Goal: Transaction & Acquisition: Purchase product/service

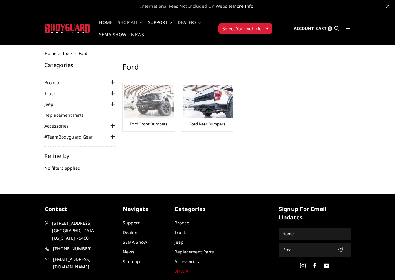
click at [122, 83] on li "Ford Front Bumpers" at bounding box center [148, 107] width 52 height 49
click at [124, 94] on img at bounding box center [149, 101] width 50 height 33
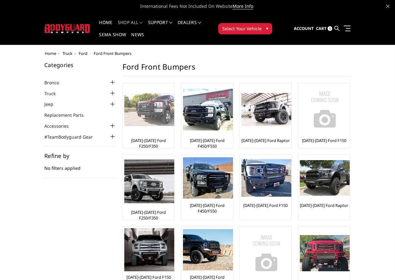
click at [124, 93] on img at bounding box center [149, 109] width 50 height 33
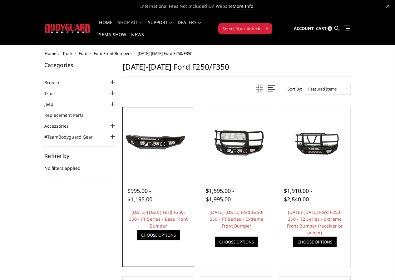
click at [0, 0] on link "Quick view" at bounding box center [0, 0] width 0 height 0
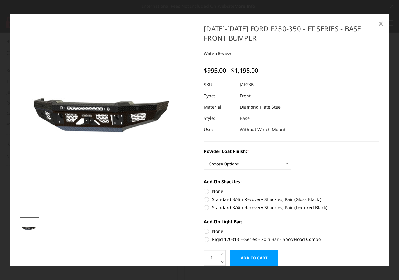
click at [377, 23] on link "×" at bounding box center [381, 24] width 10 height 10
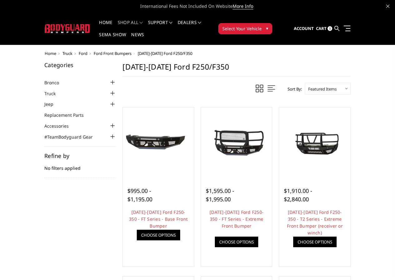
click at [46, 24] on img at bounding box center [68, 28] width 46 height 9
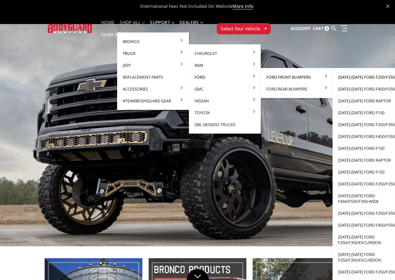
click at [344, 78] on link "[DATE]-[DATE] Ford F250/F350" at bounding box center [368, 77] width 67 height 12
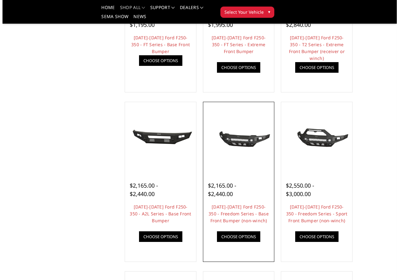
scroll to position [156, 0]
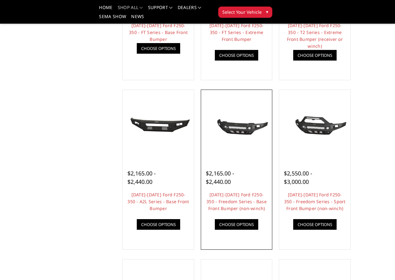
click at [0, 0] on link "Quick view" at bounding box center [0, 0] width 0 height 0
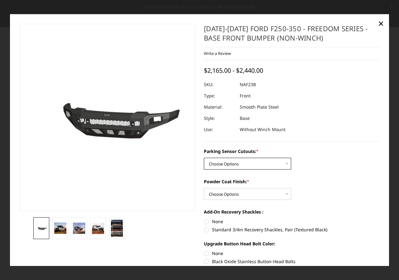
click at [276, 163] on select "Choose Options No - Without Parking Sensor Cutouts Yes - With Parking Sensor Cu…" at bounding box center [247, 164] width 87 height 12
select select "2563"
click at [204, 158] on select "Choose Options No - Without Parking Sensor Cutouts Yes - With Parking Sensor Cu…" at bounding box center [247, 164] width 87 height 12
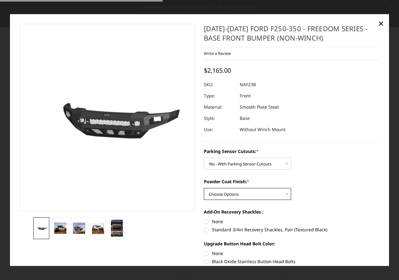
click at [272, 194] on select "Choose Options Bare Metal Textured Black Powder Coat" at bounding box center [247, 194] width 87 height 12
select select "2565"
click at [204, 188] on select "Choose Options Bare Metal Textured Black Powder Coat" at bounding box center [247, 194] width 87 height 12
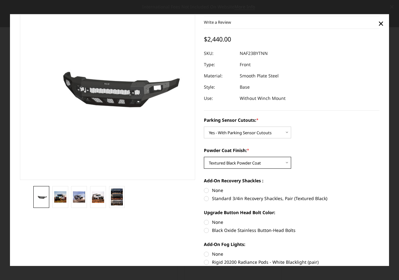
scroll to position [94, 0]
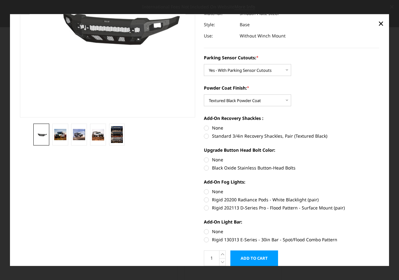
click at [206, 169] on label "Black Oxide Stainless Button-Head Bolts" at bounding box center [292, 167] width 176 height 7
click at [380, 157] on input "Black Oxide Stainless Button-Head Bolts" at bounding box center [380, 156] width 0 height 0
radio input "true"
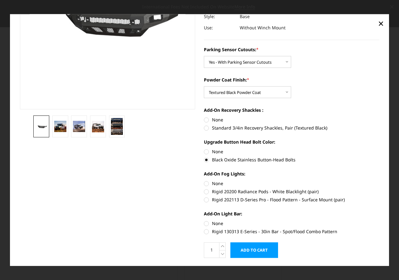
scroll to position [87, 0]
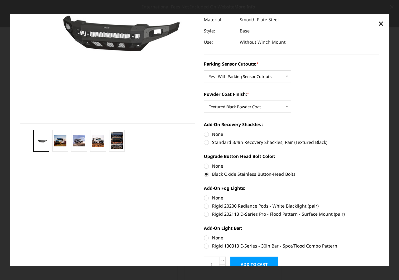
click at [205, 166] on label "None" at bounding box center [292, 166] width 176 height 7
click at [204, 163] on input "None" at bounding box center [204, 163] width 0 height 0
radio input "true"
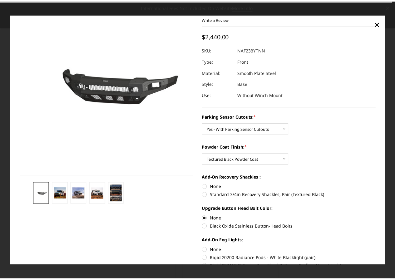
scroll to position [0, 0]
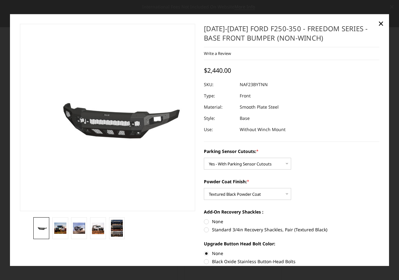
click at [253, 85] on dd "NAF23BYTNN" at bounding box center [254, 84] width 28 height 11
copy dd "NAF23BYTNN"
click at [382, 25] on span "×" at bounding box center [382, 23] width 6 height 13
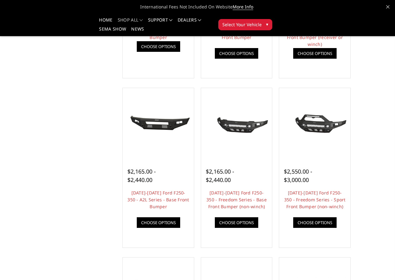
scroll to position [156, 0]
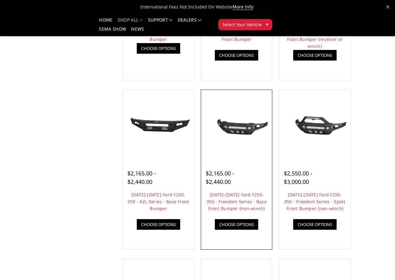
click at [0, 0] on img at bounding box center [0, 0] width 0 height 0
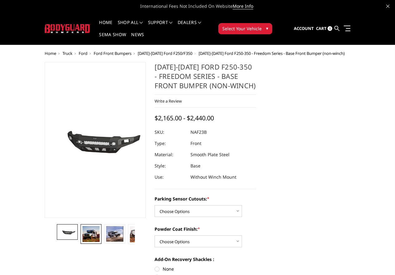
click at [82, 242] on img at bounding box center [90, 234] width 17 height 16
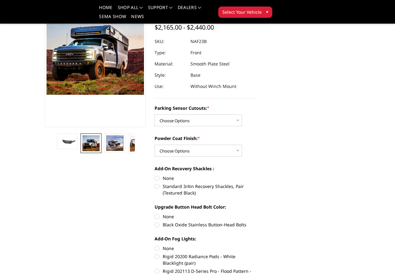
scroll to position [62, 0]
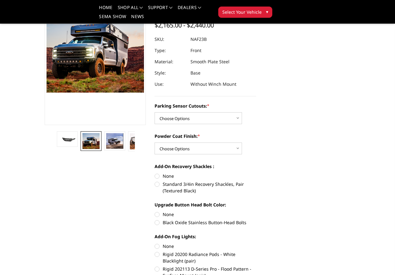
click at [203, 41] on dd "NAF23B" at bounding box center [198, 39] width 16 height 11
click at [201, 40] on dd "NAF23B" at bounding box center [198, 39] width 16 height 11
click at [200, 39] on dd "NAF23B" at bounding box center [198, 39] width 16 height 11
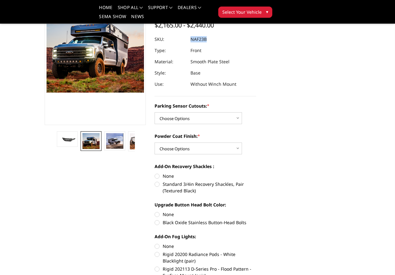
copy dd "NAF23B"
click at [233, 121] on select "Choose Options No - Without Parking Sensor Cutouts Yes - With Parking Sensor Cu…" at bounding box center [197, 118] width 87 height 12
select select "2563"
click at [154, 112] on select "Choose Options No - Without Parking Sensor Cutouts Yes - With Parking Sensor Cu…" at bounding box center [197, 118] width 87 height 12
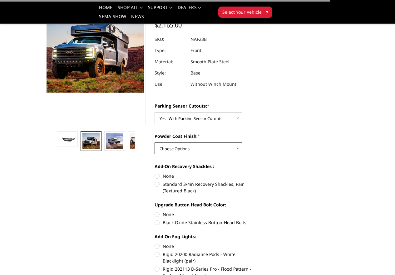
click at [223, 149] on select "Choose Options Bare Metal Textured Black Powder Coat" at bounding box center [197, 149] width 87 height 12
select select "2565"
click at [154, 143] on select "Choose Options Bare Metal Textured Black Powder Coat" at bounding box center [197, 149] width 87 height 12
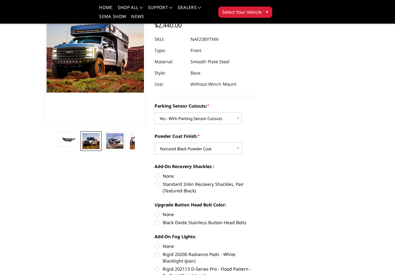
click at [210, 39] on dd "NAF23BYTNN" at bounding box center [204, 39] width 28 height 11
copy dd "NAF23BYTNN"
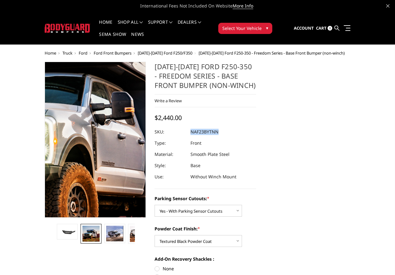
scroll to position [0, 0]
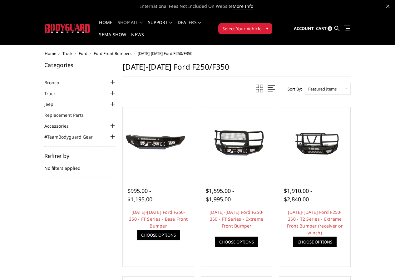
click at [109, 90] on div at bounding box center [112, 93] width 7 height 7
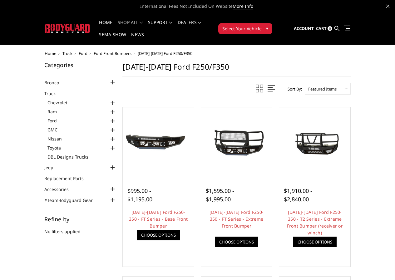
click at [109, 117] on div at bounding box center [112, 120] width 7 height 7
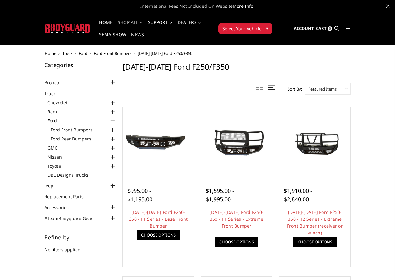
click at [109, 135] on div at bounding box center [112, 138] width 7 height 7
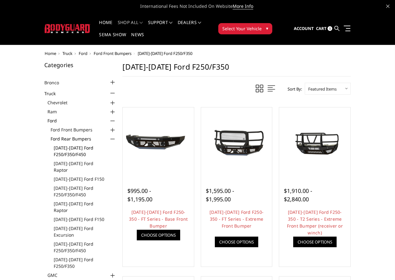
click at [54, 145] on link "[DATE]-[DATE] Ford F250/F350/F450" at bounding box center [85, 151] width 62 height 13
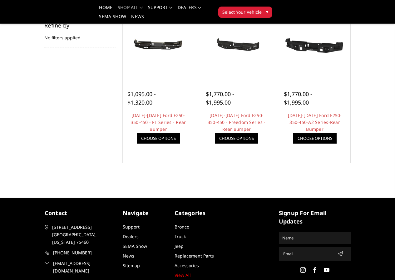
scroll to position [125, 0]
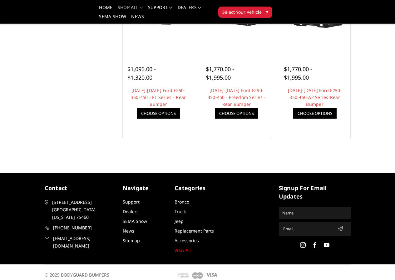
click at [0, 0] on img at bounding box center [0, 0] width 0 height 0
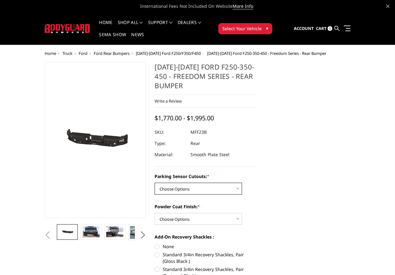
click at [237, 183] on select "Choose Options No - Without Parking Sensor Cutouts Yes - With Parking Sensor Cu…" at bounding box center [197, 189] width 87 height 12
select select "2559"
click at [154, 183] on select "Choose Options No - Without Parking Sensor Cutouts Yes - With Parking Sensor Cu…" at bounding box center [197, 189] width 87 height 12
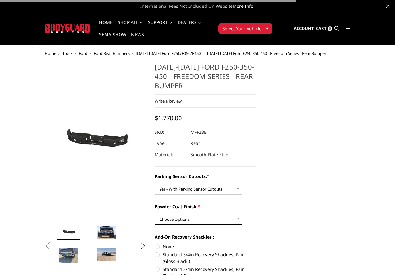
drag, startPoint x: 231, startPoint y: 197, endPoint x: 231, endPoint y: 202, distance: 5.0
click at [231, 213] on select "Choose Options Bare Metal Textured Black Powder Coat" at bounding box center [197, 219] width 87 height 12
select select "2561"
click at [154, 213] on select "Choose Options Bare Metal Textured Black Powder Coat" at bounding box center [197, 219] width 87 height 12
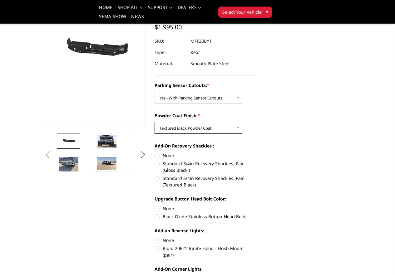
scroll to position [62, 0]
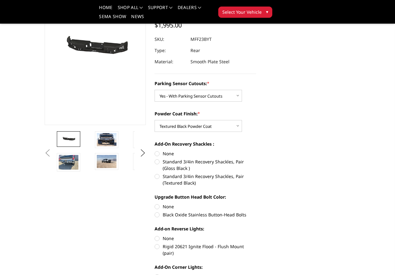
click at [206, 34] on dd "MFF23BYT" at bounding box center [200, 39] width 21 height 11
copy dd "MFF23BYT"
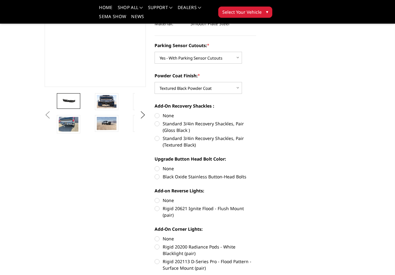
scroll to position [125, 0]
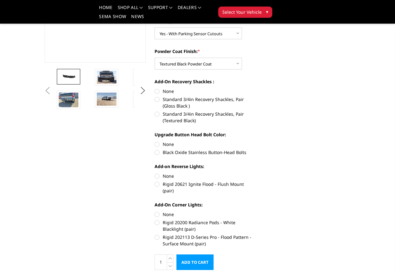
click at [173, 86] on img at bounding box center [183, 78] width 20 height 15
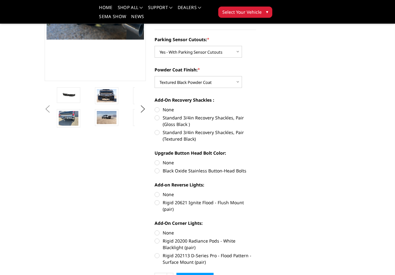
scroll to position [44, 0]
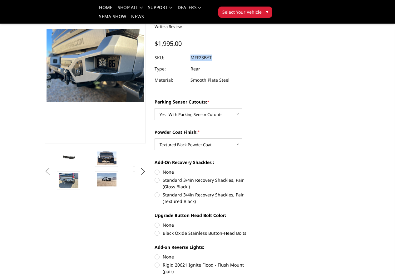
click at [211, 166] on img at bounding box center [221, 159] width 20 height 15
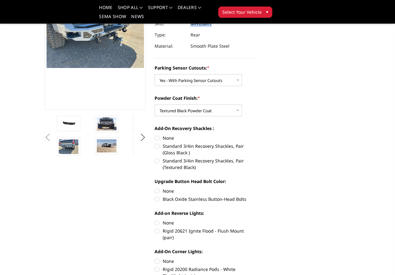
scroll to position [75, 0]
